Goal: Task Accomplishment & Management: Manage account settings

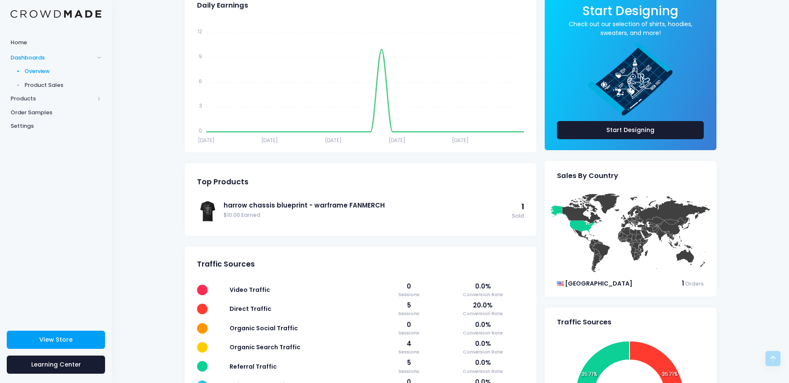
scroll to position [127, 0]
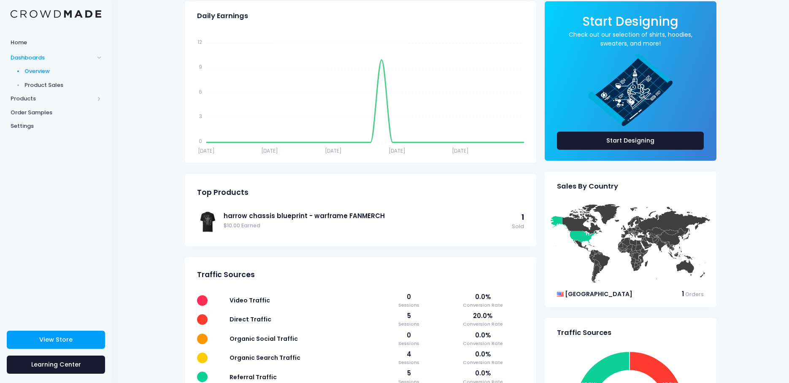
click at [40, 81] on span "Product Sales" at bounding box center [62, 85] width 77 height 8
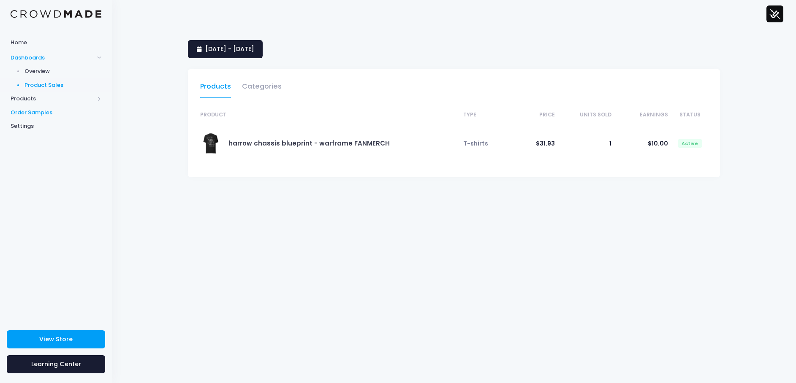
select select "25"
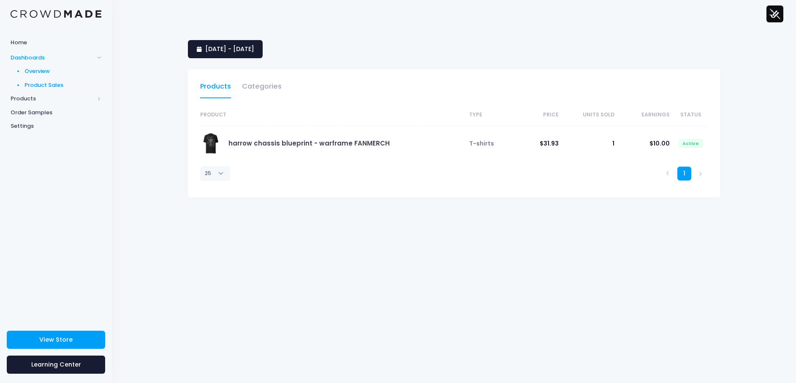
click at [52, 68] on span "Overview" at bounding box center [62, 71] width 77 height 8
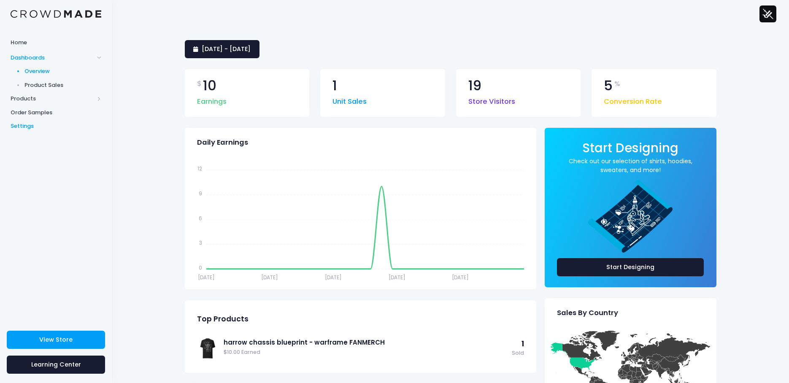
click at [30, 126] on span "Settings" at bounding box center [56, 126] width 91 height 8
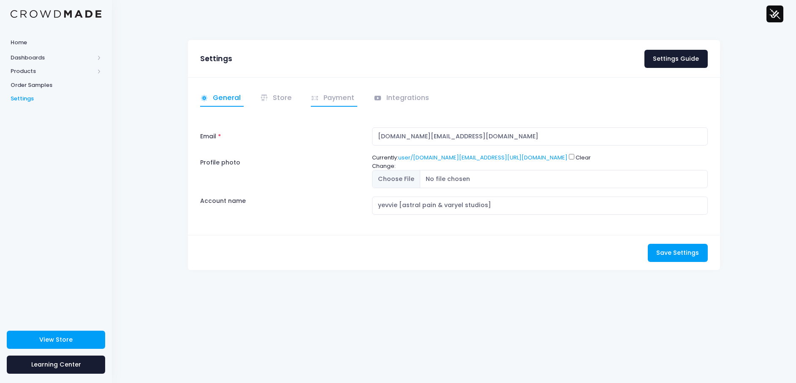
click at [337, 91] on link "Payment" at bounding box center [334, 98] width 46 height 16
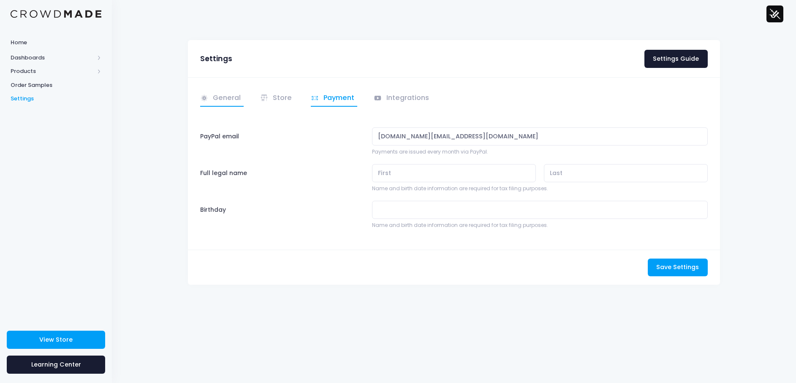
click at [223, 95] on link "General" at bounding box center [221, 98] width 43 height 16
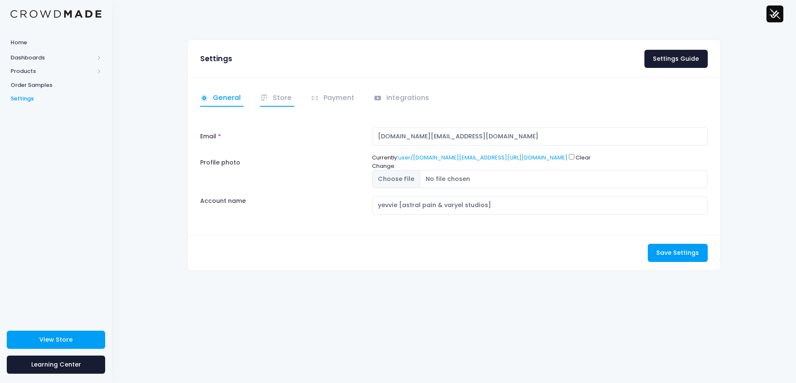
click at [260, 96] on icon at bounding box center [264, 98] width 8 height 8
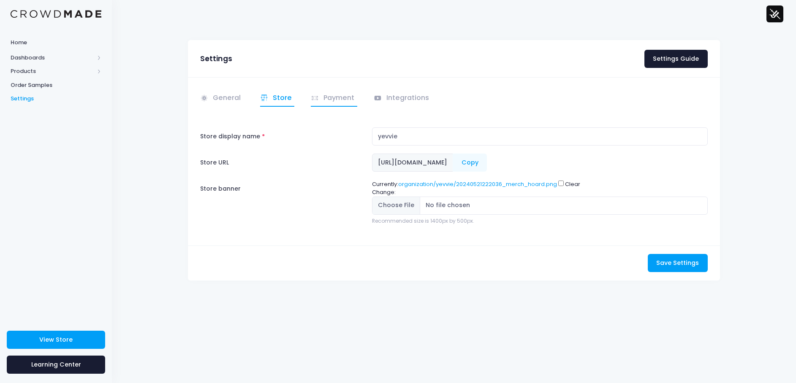
click at [340, 101] on link "Payment" at bounding box center [334, 98] width 46 height 16
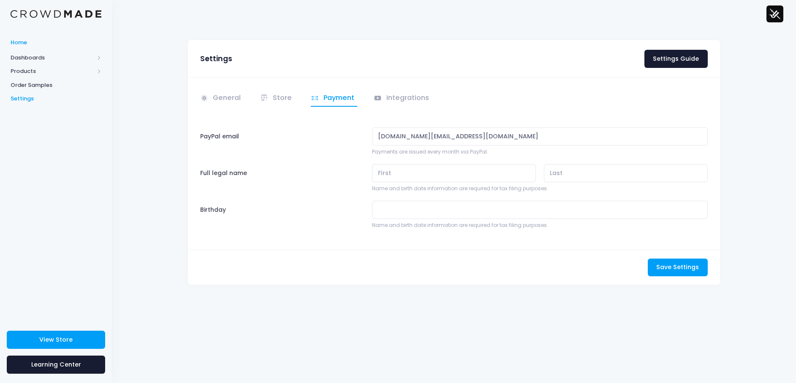
click at [26, 46] on span "Home" at bounding box center [56, 42] width 91 height 8
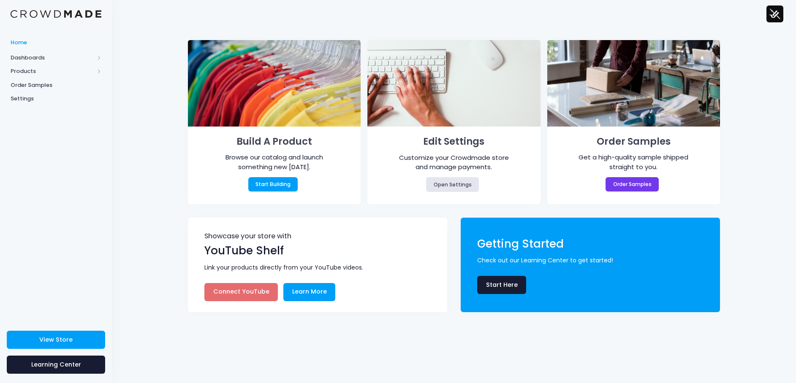
click at [37, 57] on span "Dashboards" at bounding box center [53, 58] width 84 height 8
click at [33, 73] on span "Overview" at bounding box center [62, 71] width 77 height 8
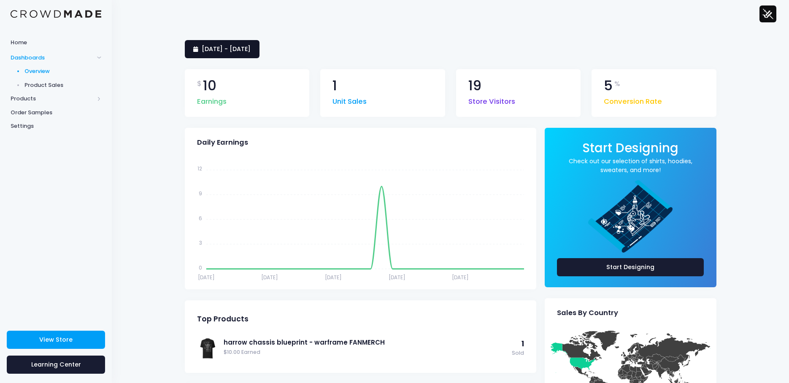
click at [244, 45] on span "[DATE] - [DATE]" at bounding box center [226, 49] width 49 height 8
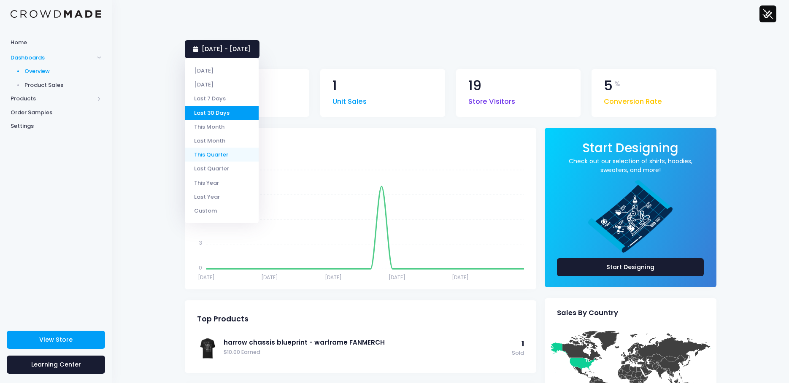
click at [216, 157] on li "This Quarter" at bounding box center [222, 155] width 74 height 14
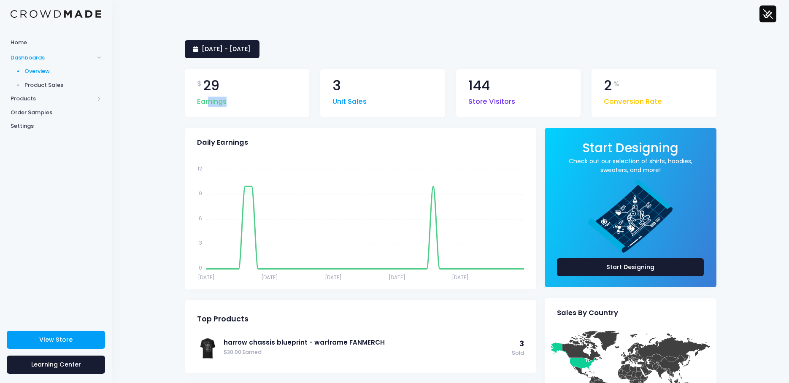
drag, startPoint x: 209, startPoint y: 102, endPoint x: 249, endPoint y: 111, distance: 40.2
click at [249, 111] on div "$ 29 Earnings" at bounding box center [247, 93] width 125 height 48
click at [48, 87] on span "Product Sales" at bounding box center [62, 85] width 77 height 8
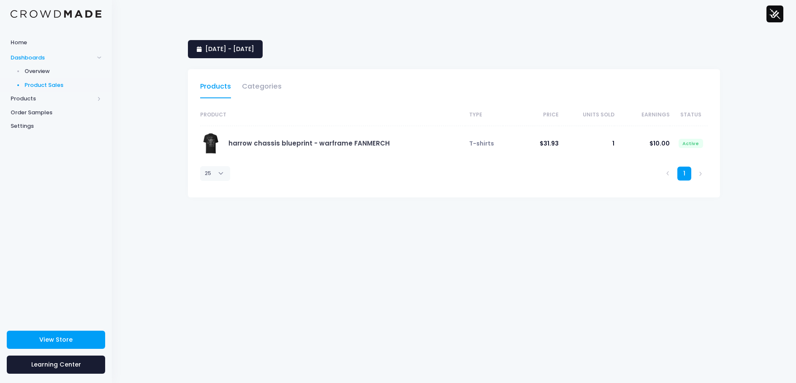
select select "25"
click at [263, 89] on link "Categories" at bounding box center [262, 88] width 40 height 19
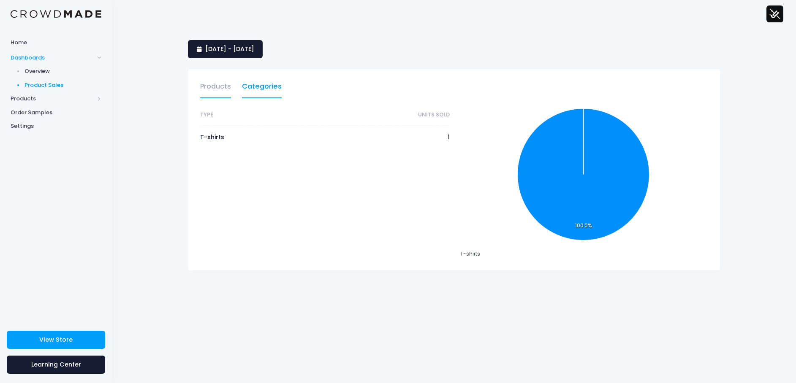
click at [210, 88] on link "Products" at bounding box center [215, 88] width 31 height 19
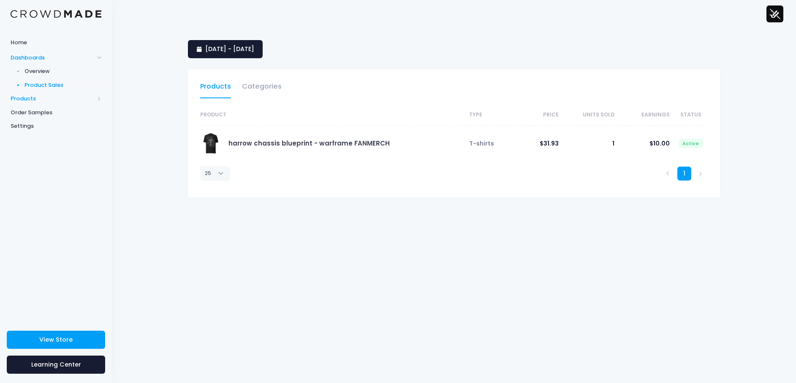
click at [31, 101] on span "Products" at bounding box center [53, 99] width 84 height 8
click at [24, 154] on span "Settings" at bounding box center [56, 153] width 91 height 8
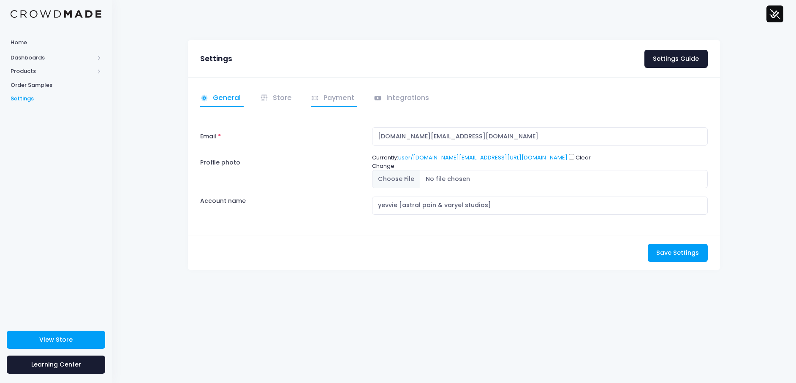
click at [323, 98] on link "Payment" at bounding box center [334, 98] width 46 height 16
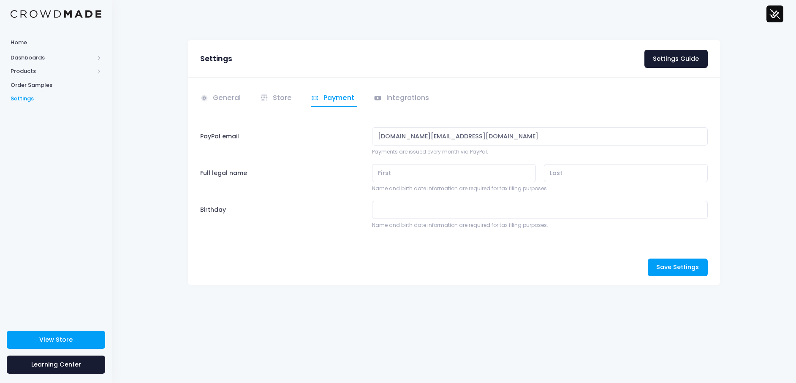
click at [775, 20] on img at bounding box center [774, 13] width 17 height 17
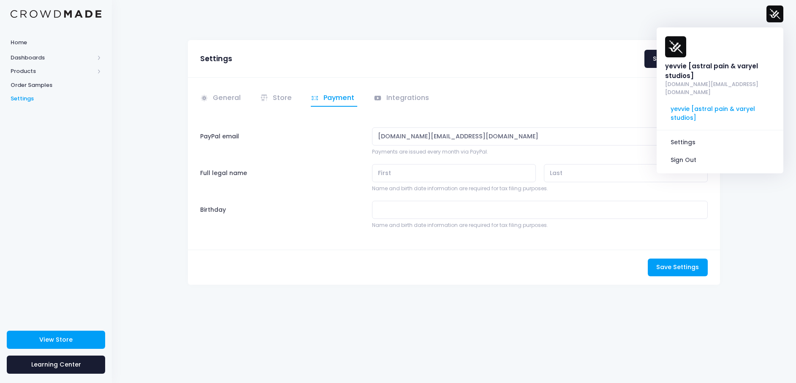
click at [436, 288] on div "Settings Settings Guide General" at bounding box center [453, 169] width 557 height 258
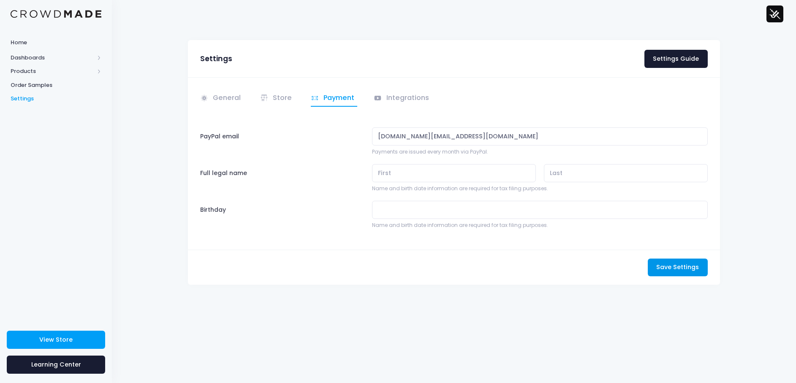
click at [662, 271] on span "Save Settings" at bounding box center [677, 267] width 43 height 8
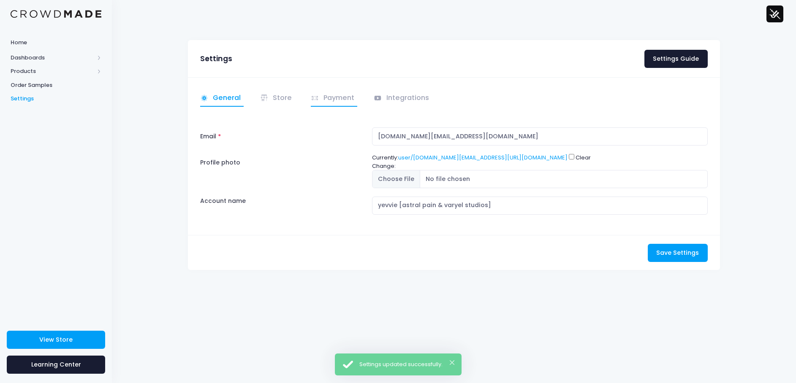
click at [322, 102] on link "Payment" at bounding box center [334, 98] width 46 height 16
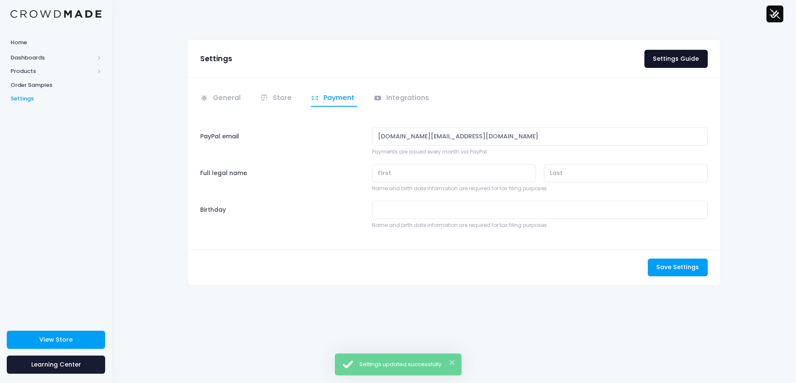
click at [668, 58] on link "Settings Guide" at bounding box center [675, 59] width 63 height 18
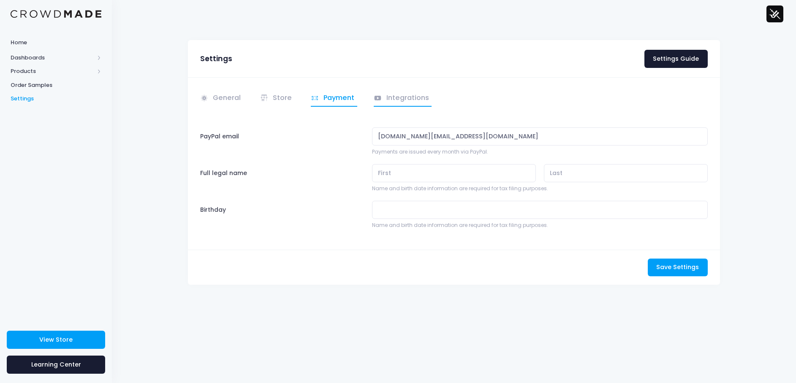
click at [395, 100] on link "Integrations" at bounding box center [403, 98] width 58 height 16
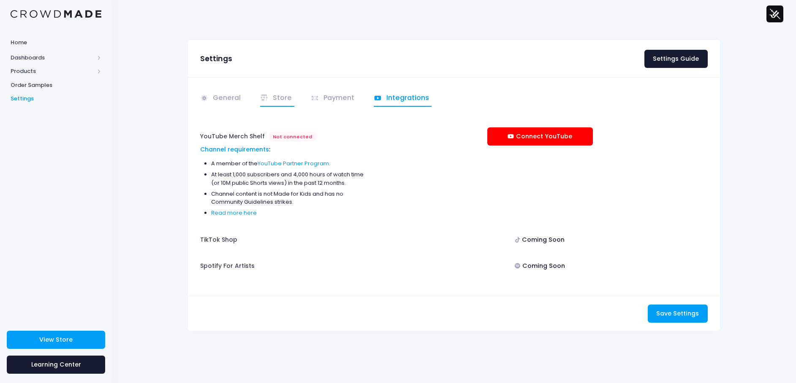
click at [277, 96] on link "Store" at bounding box center [277, 98] width 35 height 16
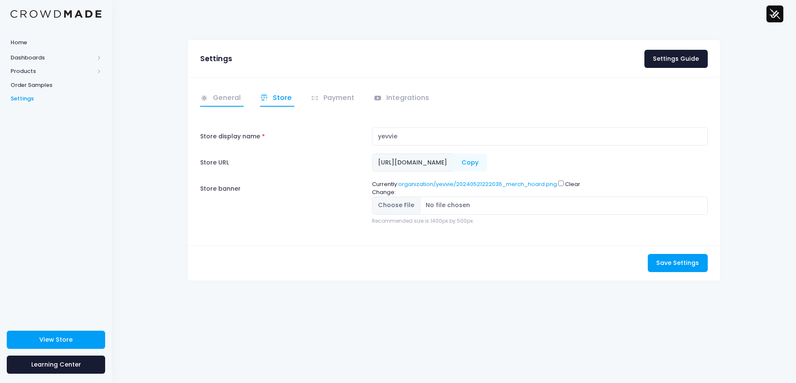
click at [219, 99] on link "General" at bounding box center [221, 98] width 43 height 16
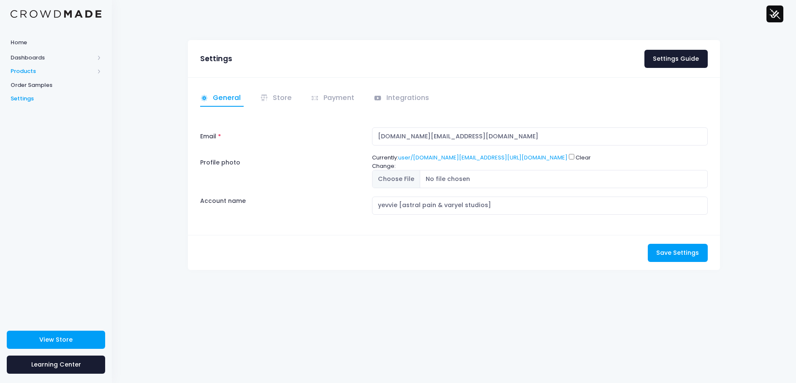
click at [11, 70] on span "Products" at bounding box center [53, 71] width 84 height 8
click at [32, 143] on span "Order Samples" at bounding box center [56, 140] width 91 height 8
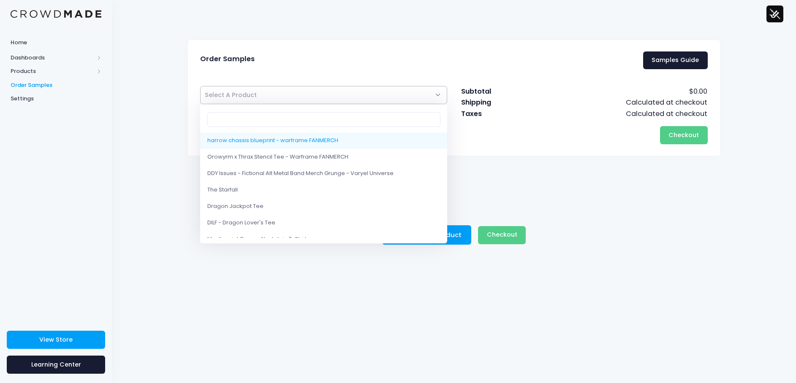
click at [349, 95] on span "Select A Product" at bounding box center [323, 95] width 247 height 18
select select "10176439222546"
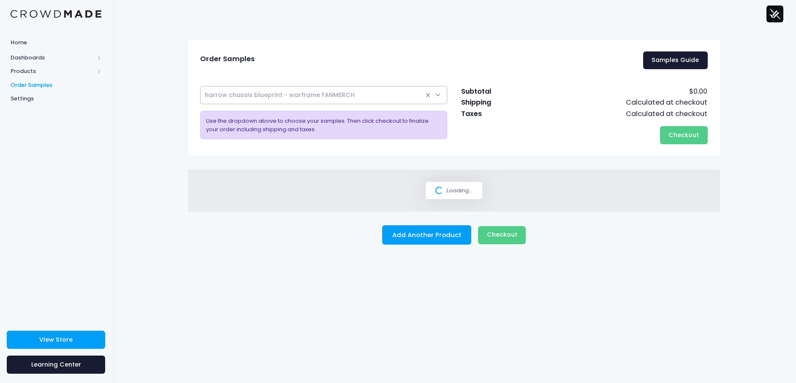
select select
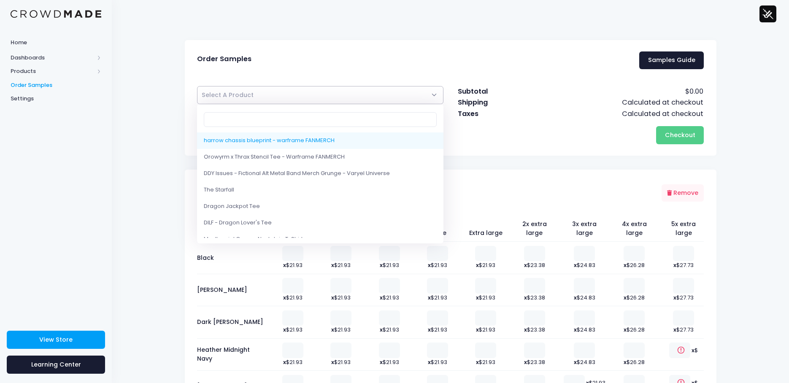
click at [395, 92] on span "Select A Product" at bounding box center [320, 95] width 247 height 18
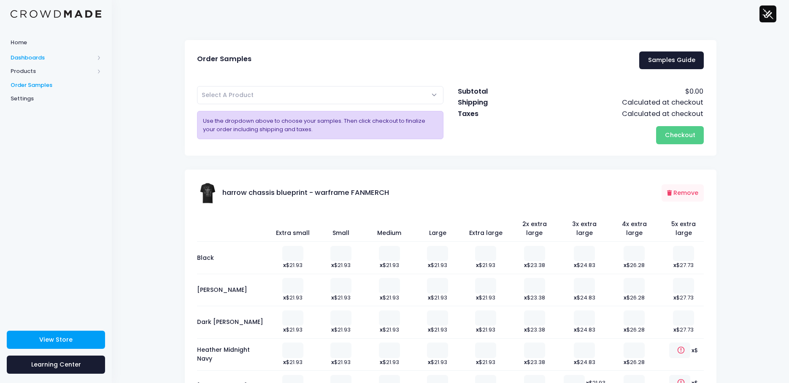
click at [33, 56] on span "Dashboards" at bounding box center [53, 58] width 84 height 8
click at [39, 76] on link "Overview" at bounding box center [56, 72] width 112 height 14
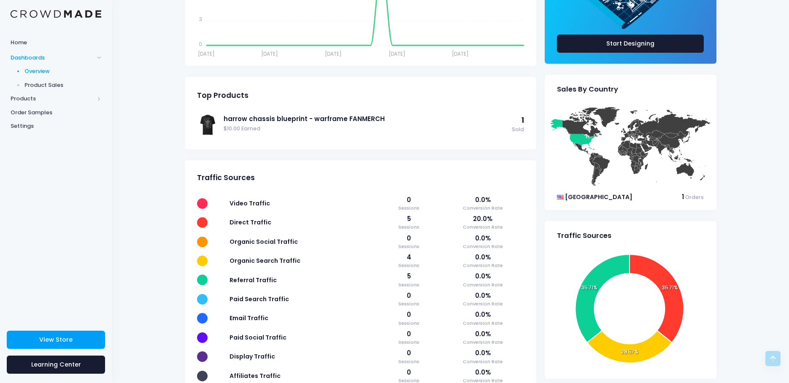
scroll to position [194, 0]
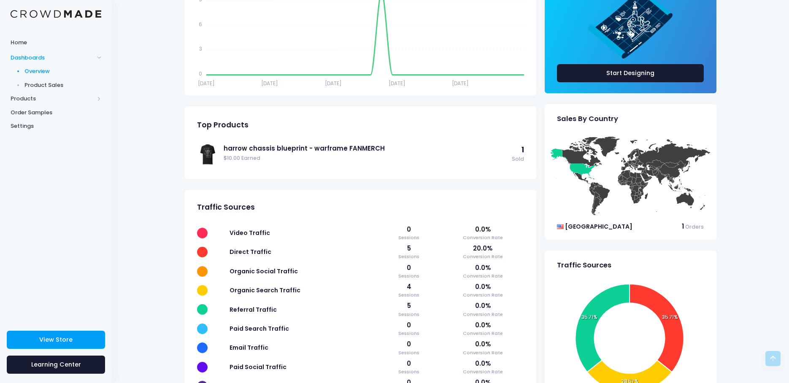
click at [33, 78] on link "Overview" at bounding box center [56, 72] width 112 height 14
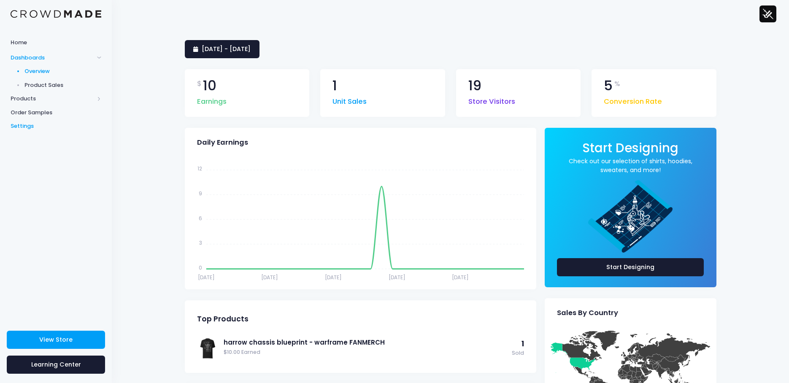
click at [27, 132] on link "Settings" at bounding box center [56, 126] width 112 height 14
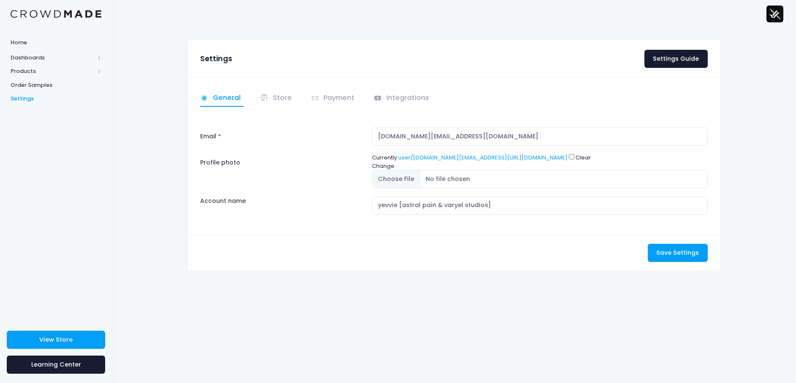
click at [258, 95] on li "Store" at bounding box center [278, 98] width 46 height 16
click at [282, 108] on div "General Store" at bounding box center [454, 156] width 532 height 158
click at [273, 102] on link "Store" at bounding box center [277, 98] width 35 height 16
